Goal: Information Seeking & Learning: Check status

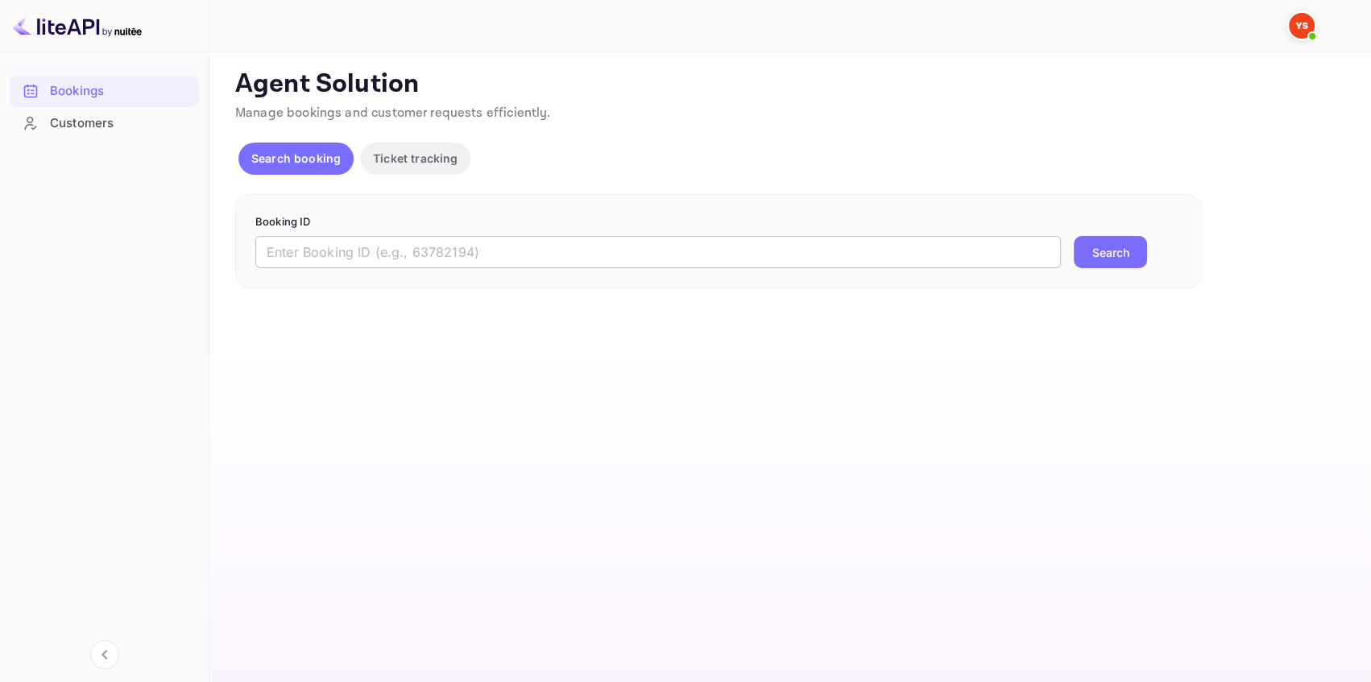
click at [282, 245] on input "text" at bounding box center [658, 252] width 806 height 32
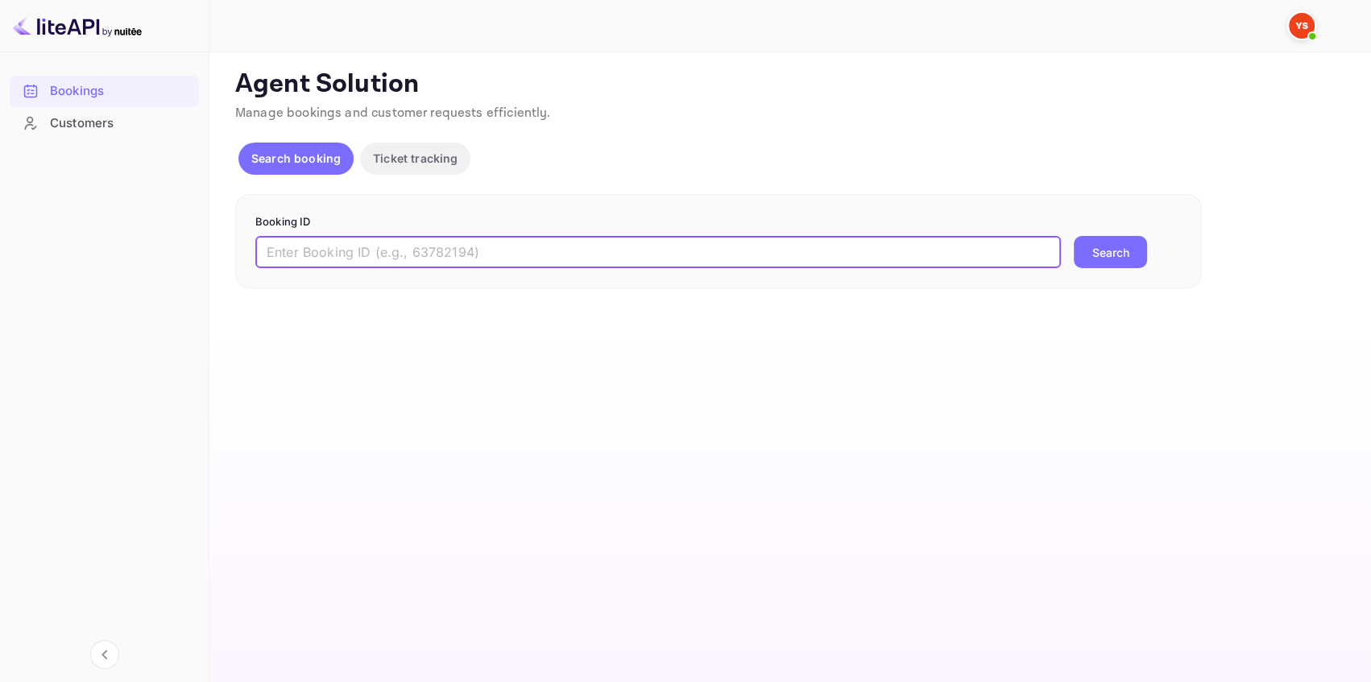
paste input "9532878"
type input "9532878"
click at [1117, 245] on button "Search" at bounding box center [1110, 252] width 73 height 32
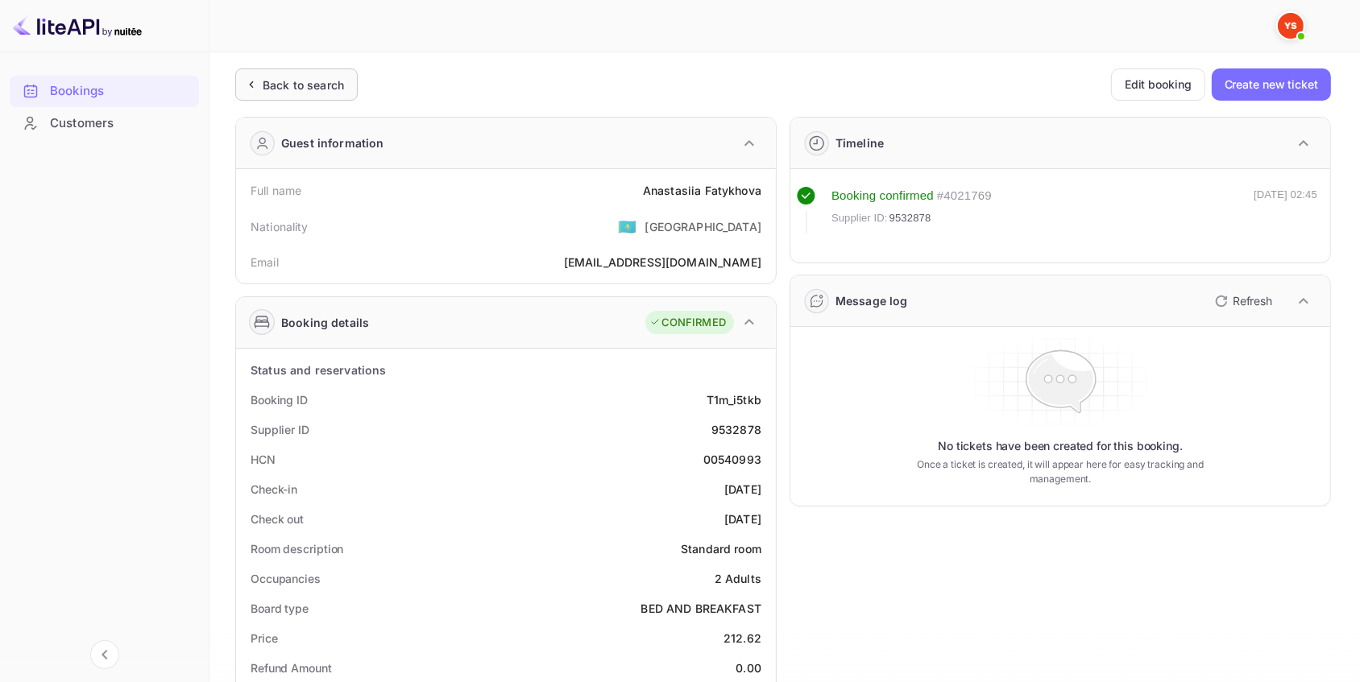
click at [329, 86] on div "Back to search" at bounding box center [303, 85] width 81 height 17
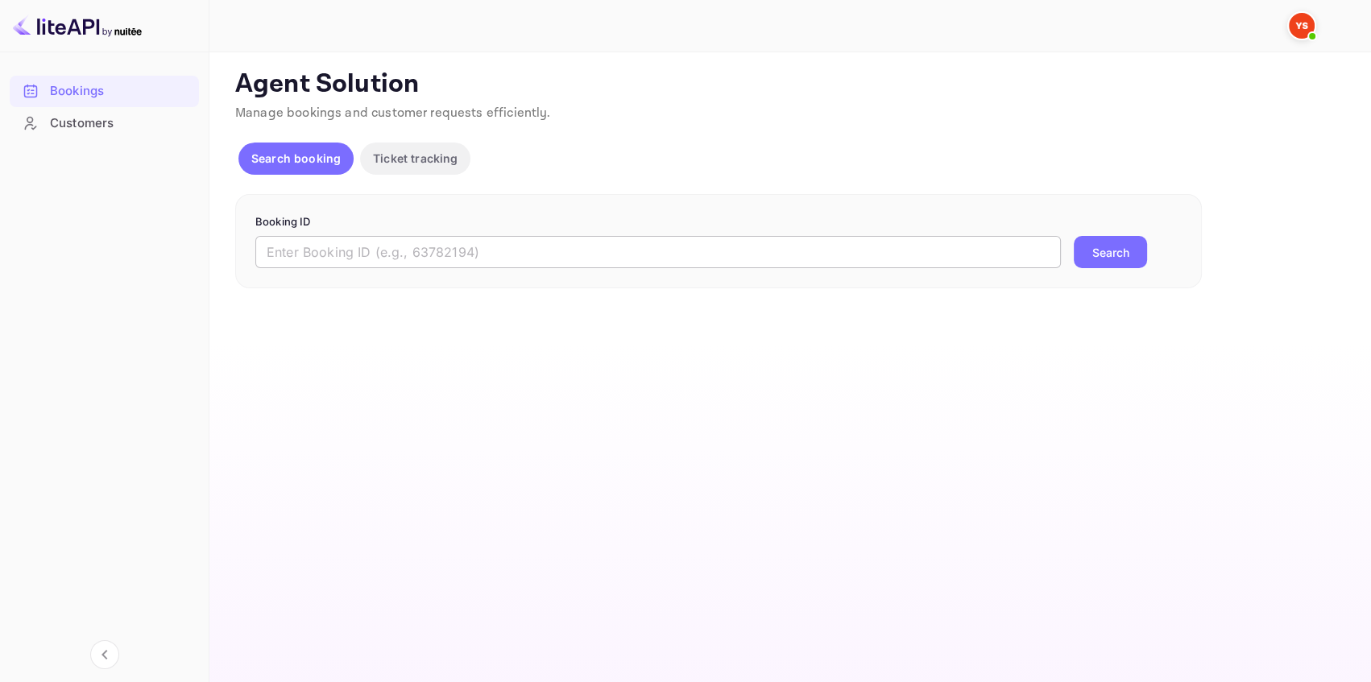
click at [346, 255] on input "text" at bounding box center [658, 252] width 806 height 32
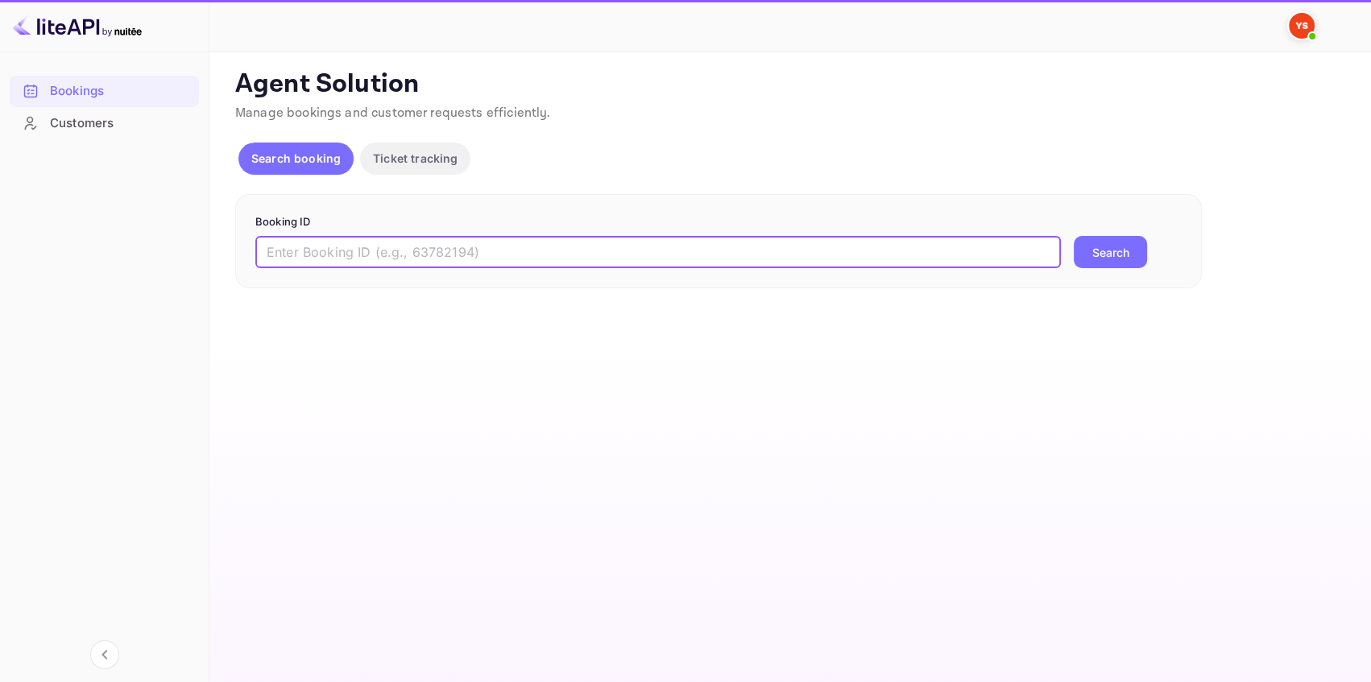
paste input "9657598"
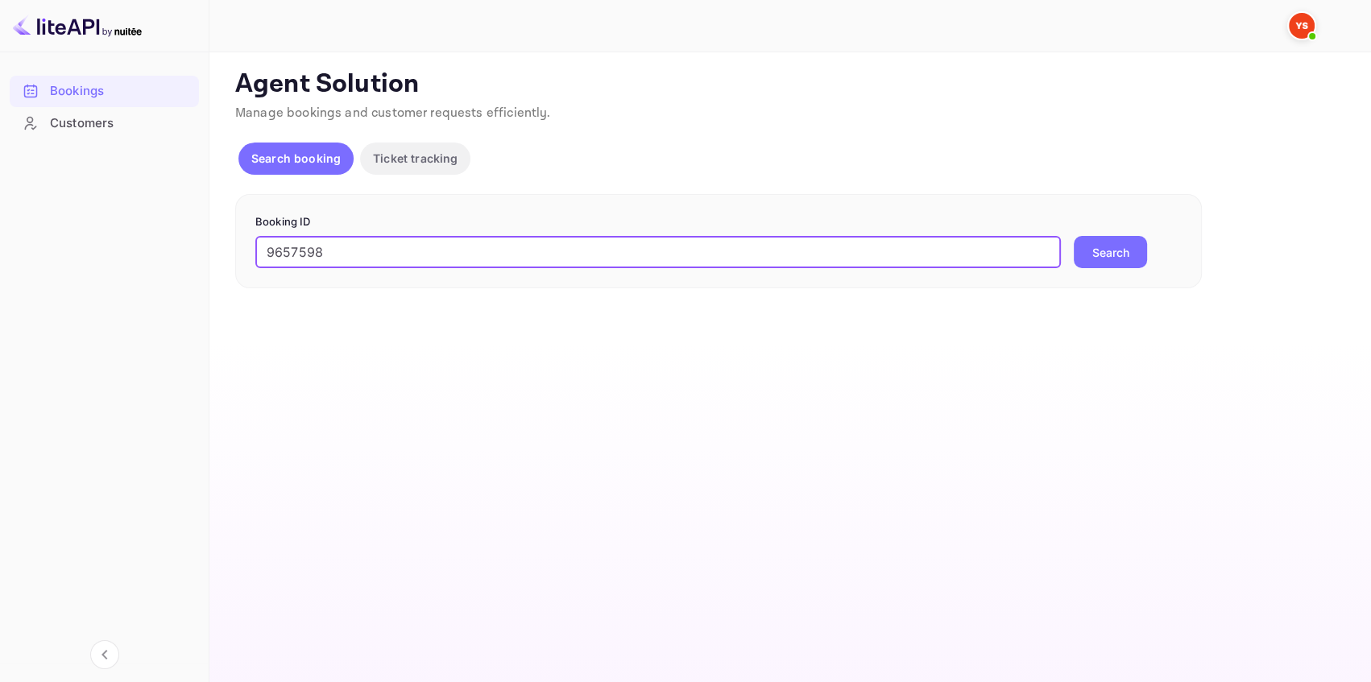
type input "9657598"
click at [1123, 254] on button "Search" at bounding box center [1110, 252] width 73 height 32
